Goal: Task Accomplishment & Management: Manage account settings

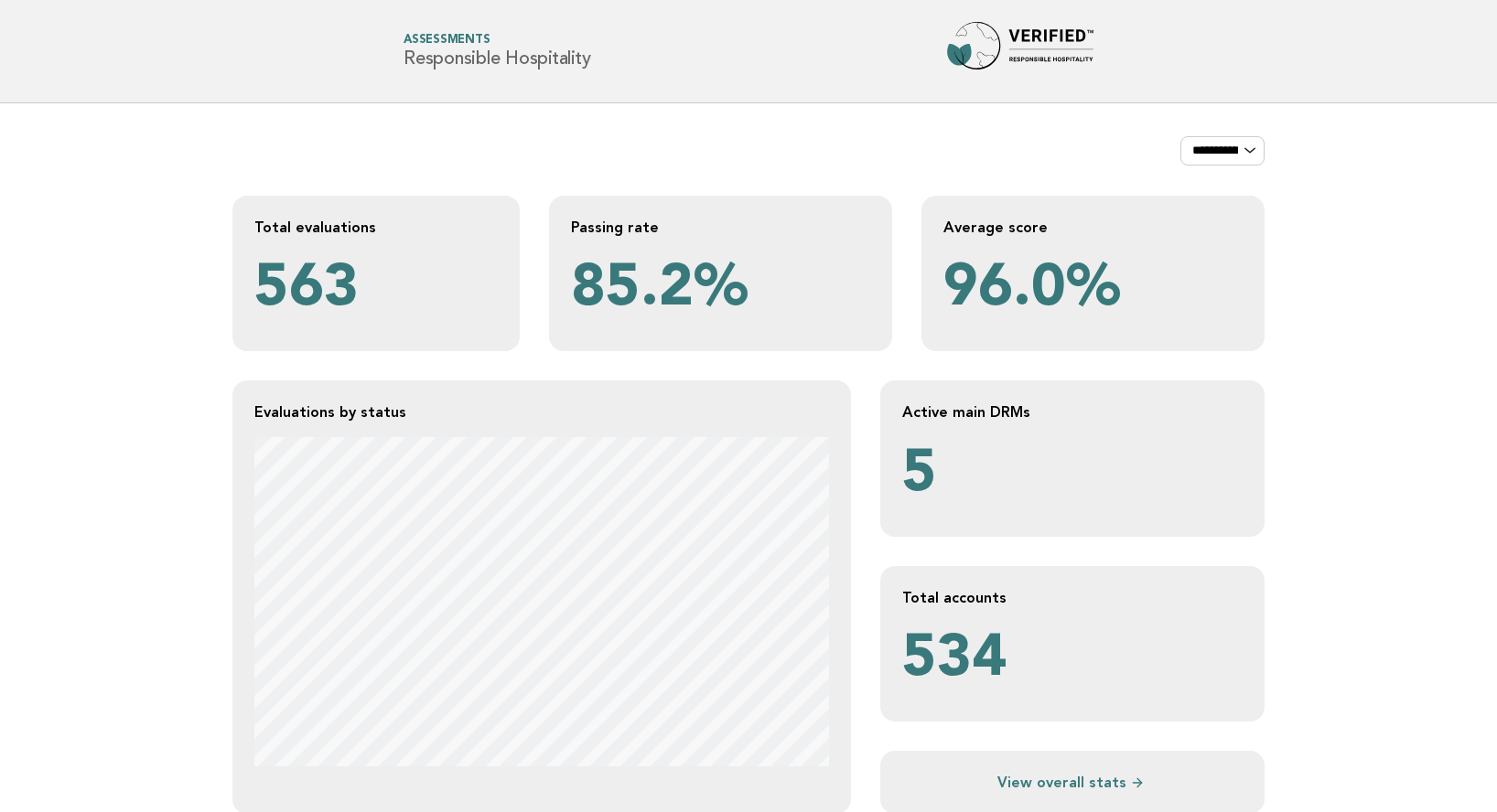
scroll to position [23558, 0]
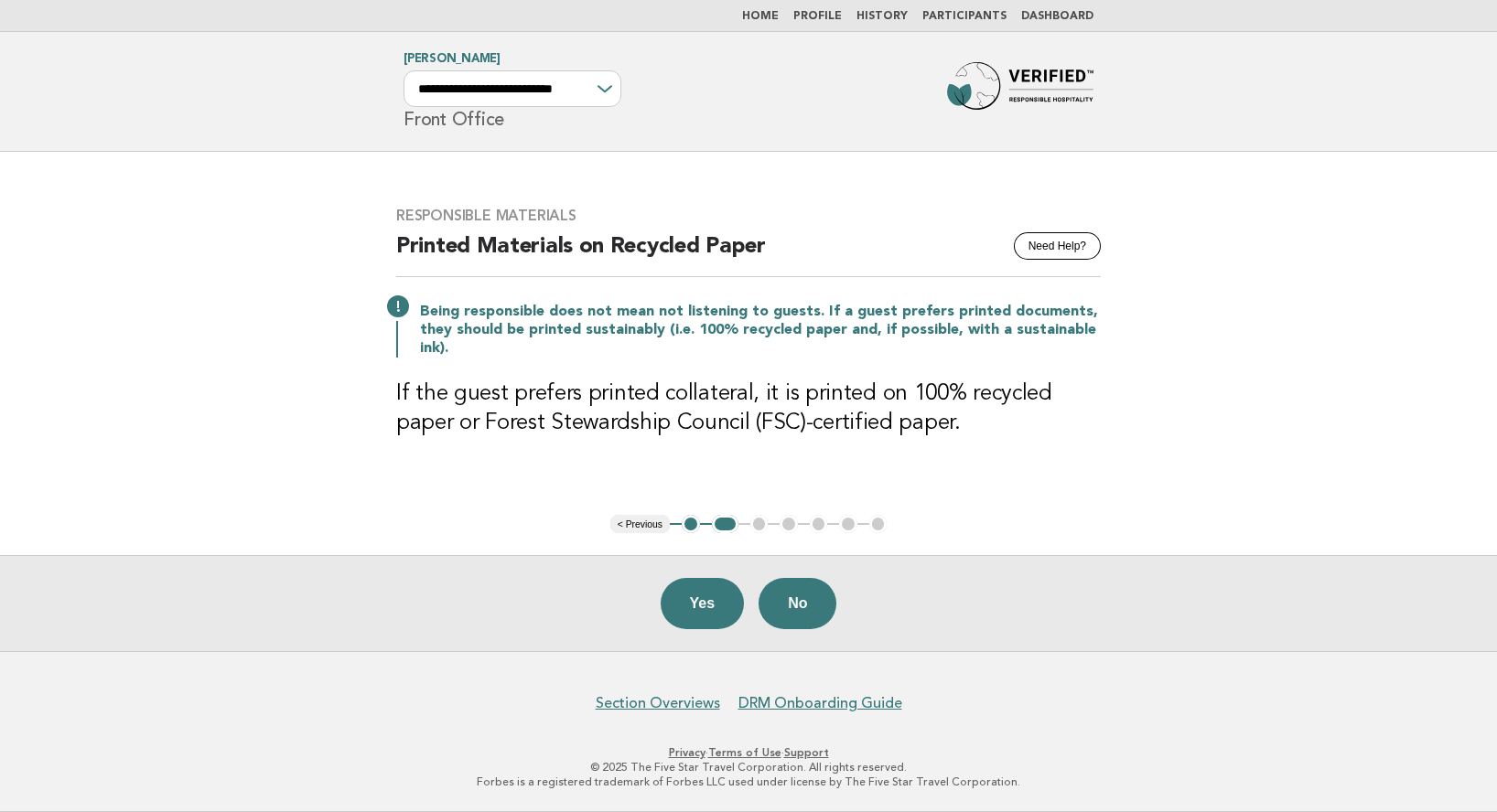
click at [962, 11] on link "Participants" at bounding box center [964, 17] width 84 height 11
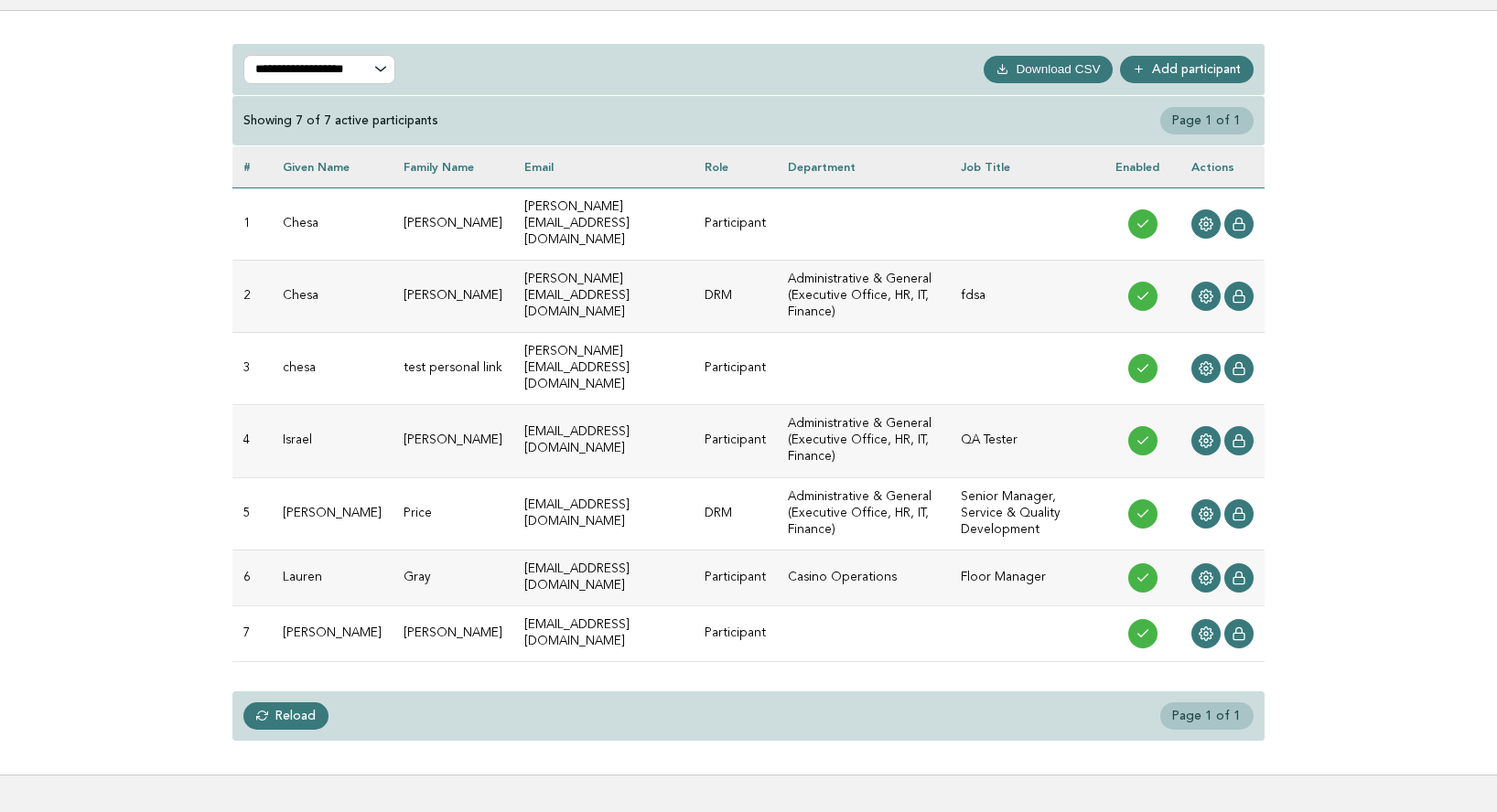
scroll to position [147, 0]
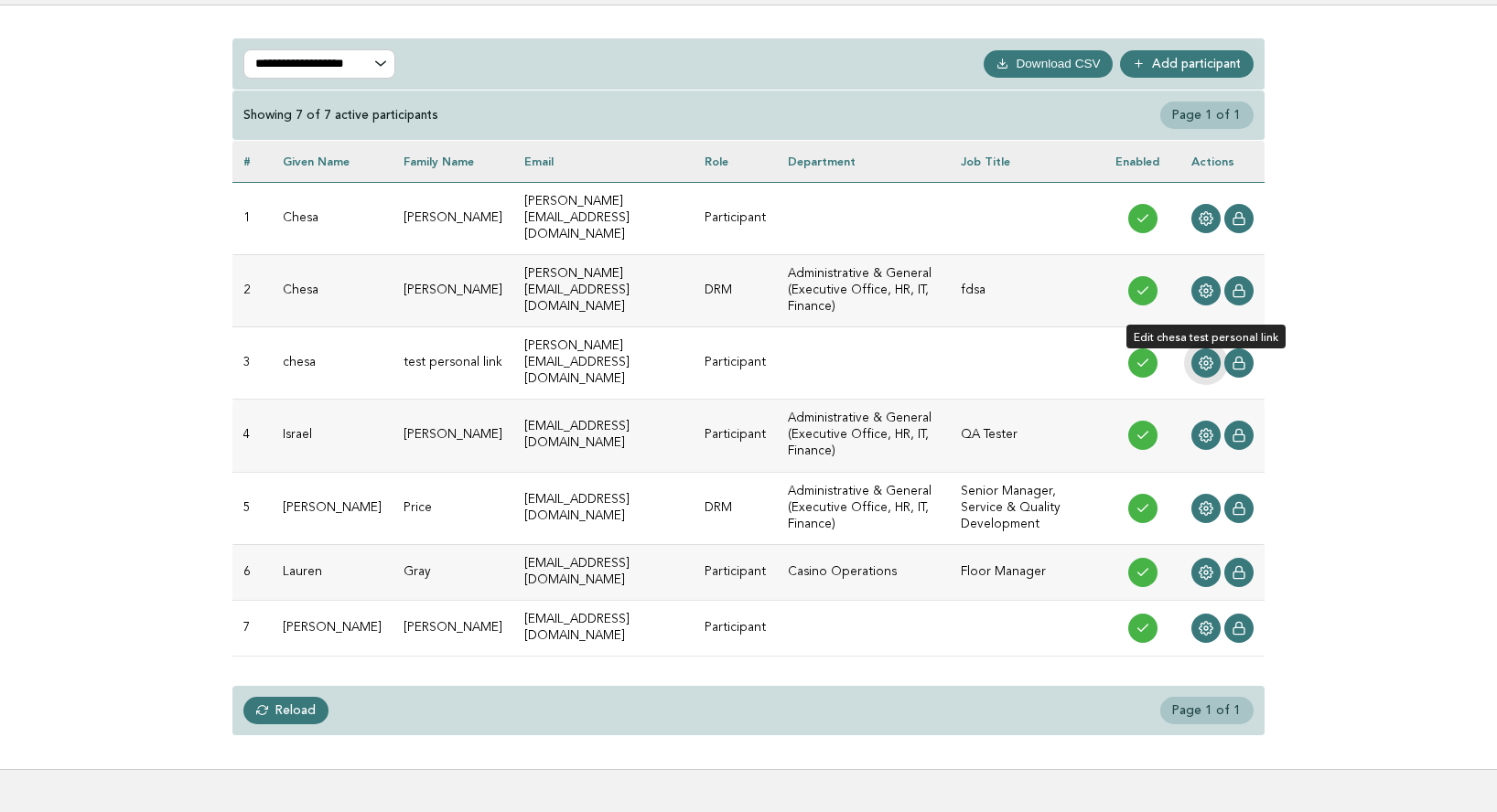
click at [1203, 355] on icon at bounding box center [1206, 363] width 15 height 15
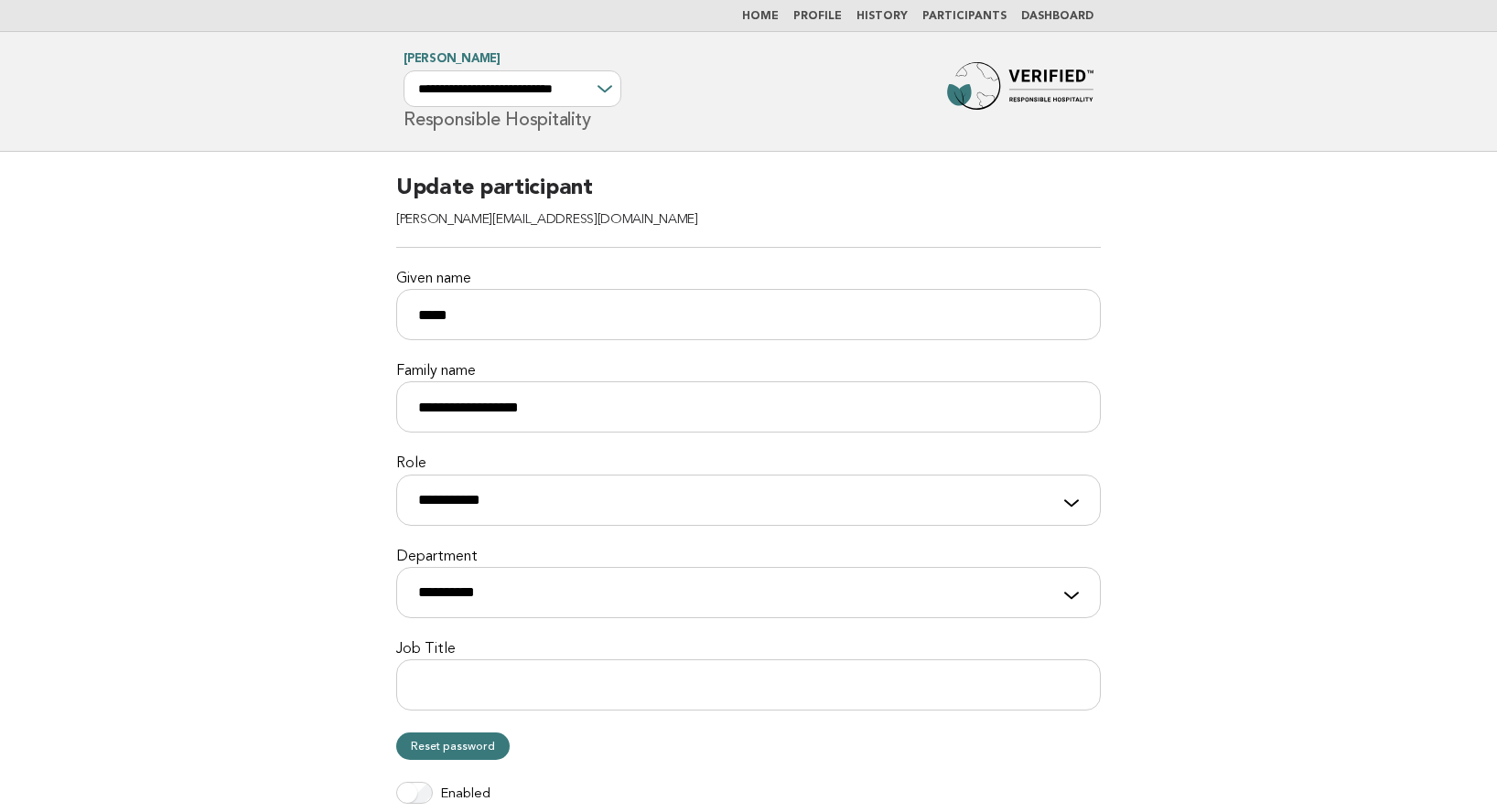
drag, startPoint x: 399, startPoint y: 184, endPoint x: 598, endPoint y: 187, distance: 199.0
click at [598, 187] on h2 "Update participant [PERSON_NAME][EMAIL_ADDRESS][DOMAIN_NAME]" at bounding box center [748, 211] width 704 height 74
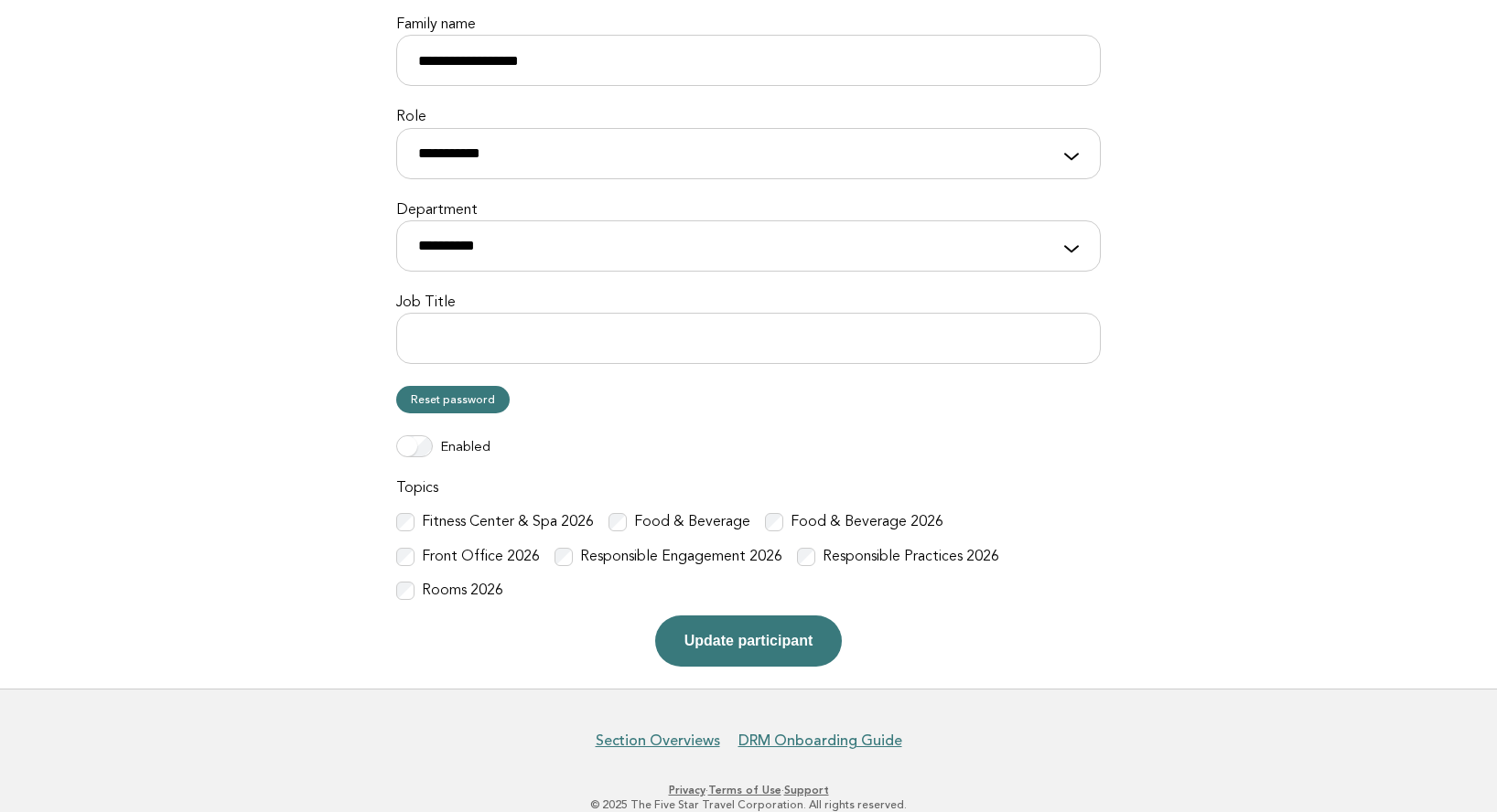
scroll to position [351, 0]
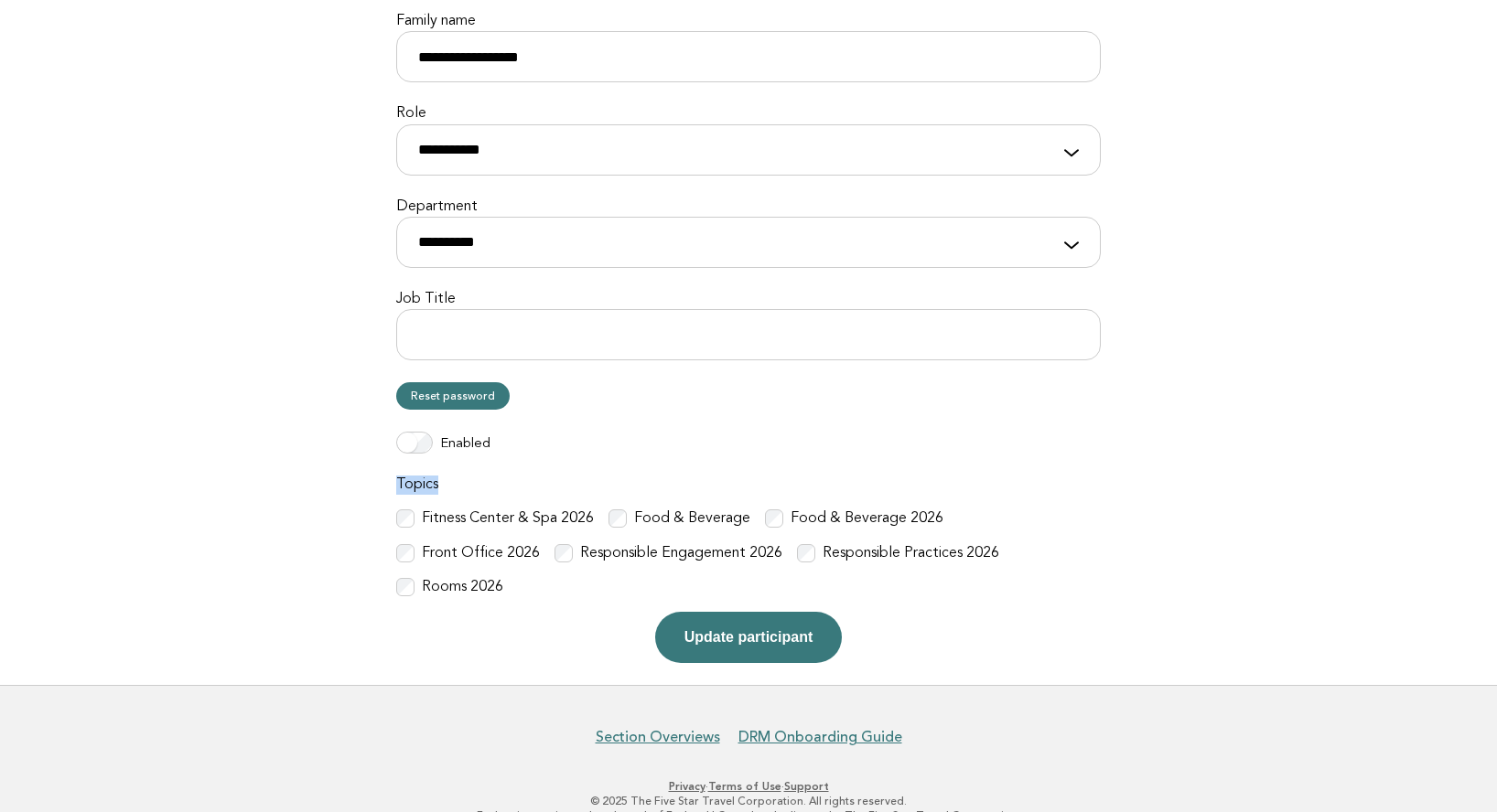
drag, startPoint x: 399, startPoint y: 481, endPoint x: 442, endPoint y: 484, distance: 43.1
click at [442, 484] on label "Topics" at bounding box center [748, 485] width 704 height 19
drag, startPoint x: 394, startPoint y: 482, endPoint x: 450, endPoint y: 483, distance: 56.0
click at [450, 483] on div "**********" at bounding box center [748, 243] width 748 height 883
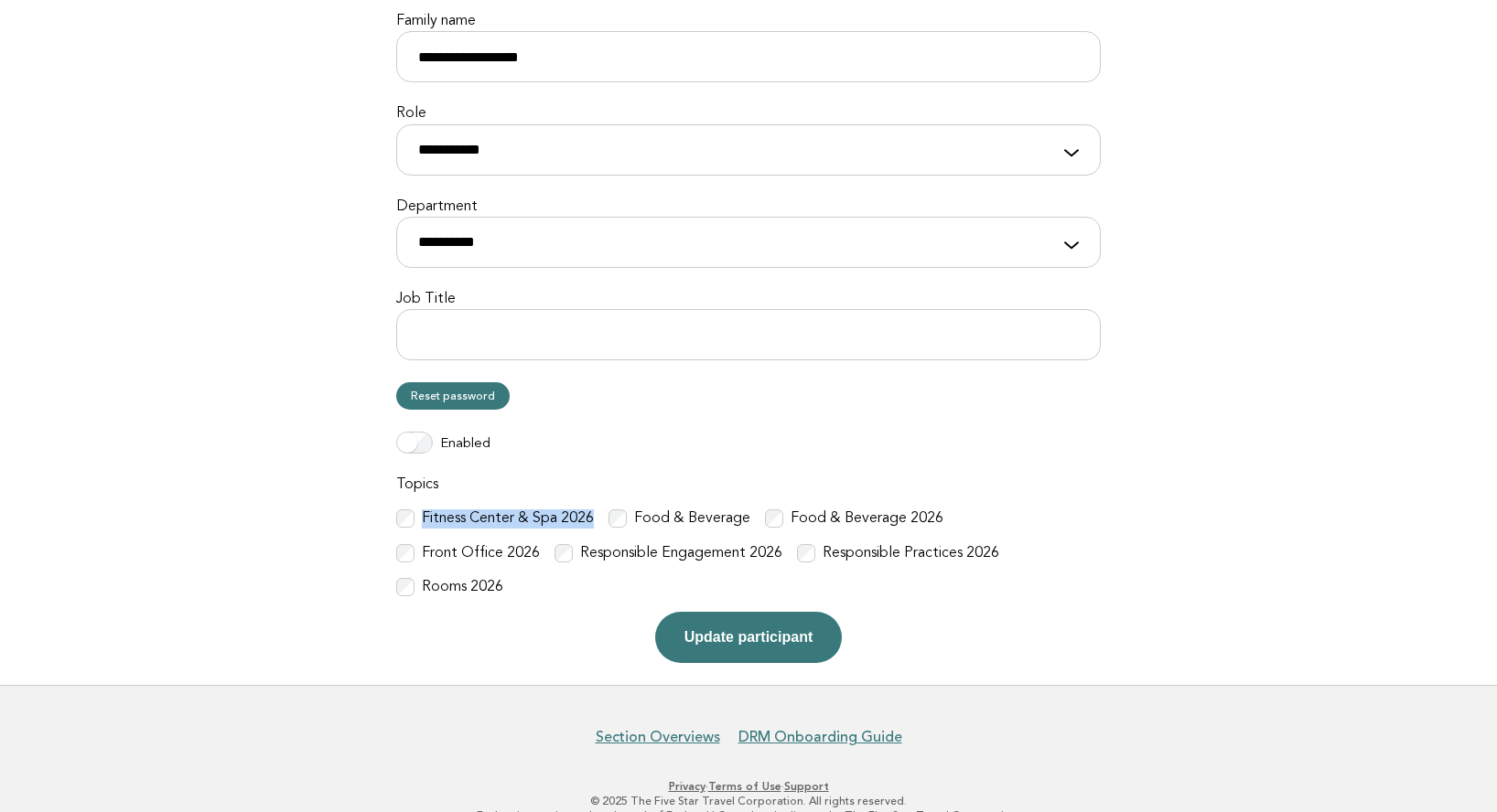
drag, startPoint x: 421, startPoint y: 515, endPoint x: 595, endPoint y: 521, distance: 174.1
click at [596, 521] on div "Fitness Center & Spa 2026 Food & Beverage Food & Beverage 2026 Front Office 202…" at bounding box center [748, 553] width 704 height 88
drag, startPoint x: 426, startPoint y: 550, endPoint x: 572, endPoint y: 558, distance: 146.2
click at [580, 558] on label "Responsible Engagement 2026" at bounding box center [681, 554] width 202 height 19
